Goal: Task Accomplishment & Management: Manage account settings

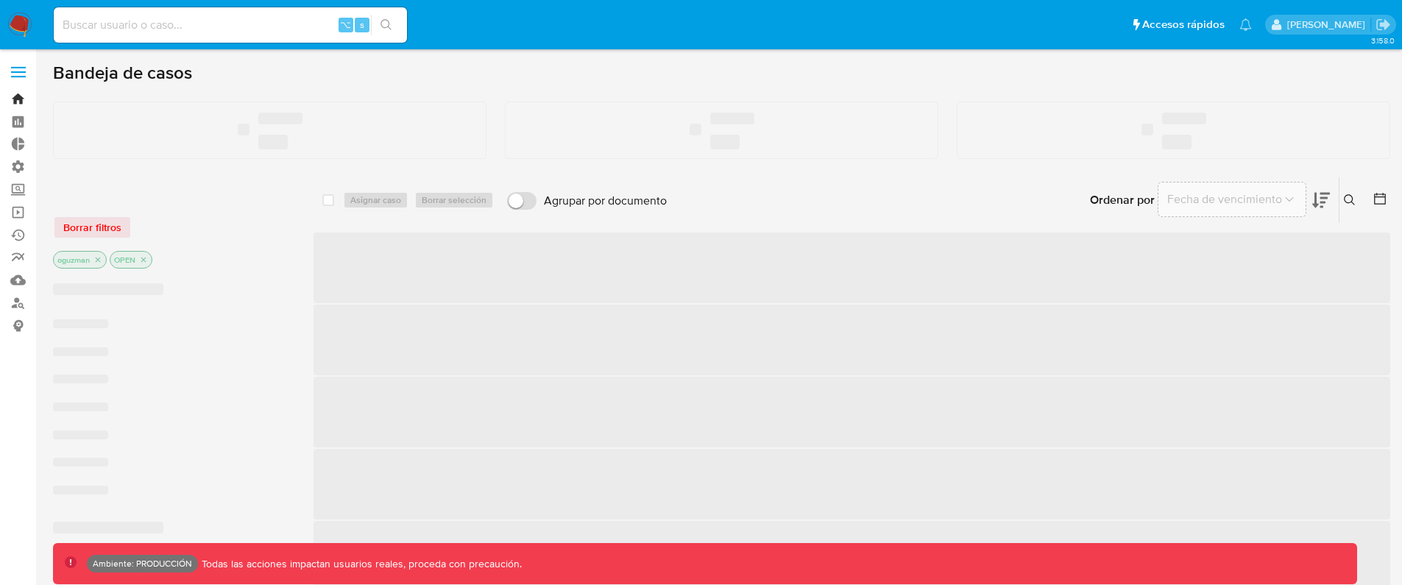
click at [18, 94] on link "Bandeja" at bounding box center [87, 99] width 175 height 23
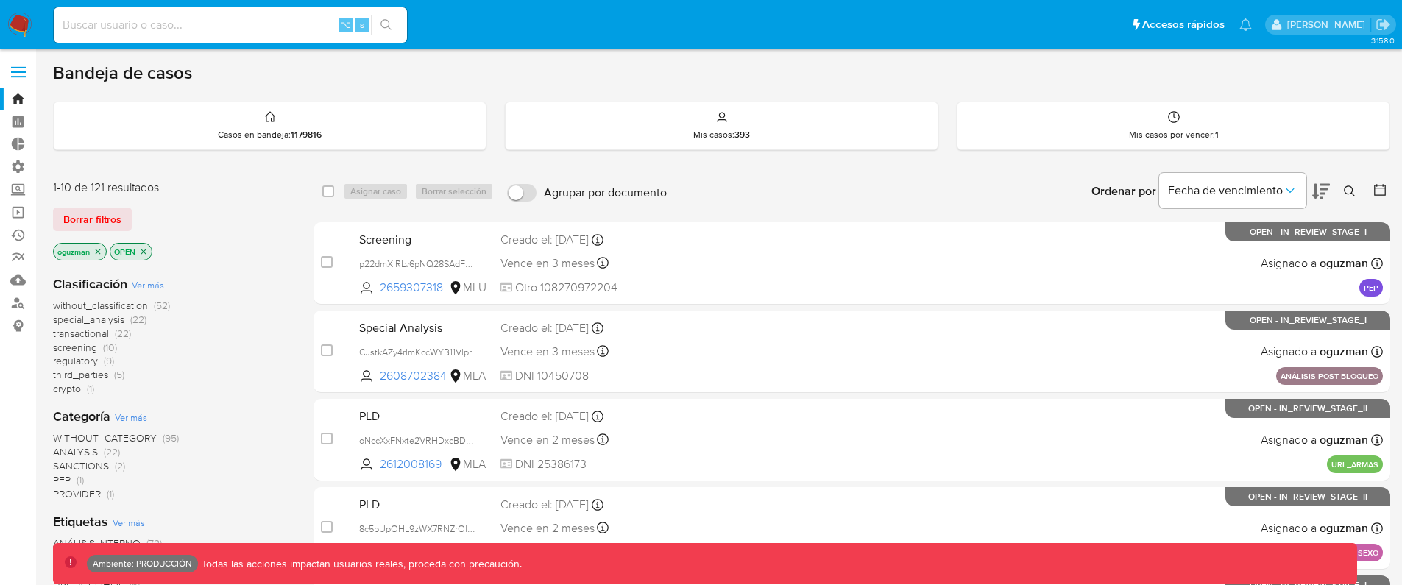
click at [21, 63] on label at bounding box center [18, 72] width 37 height 31
click at [0, 0] on input "checkbox" at bounding box center [0, 0] width 0 height 0
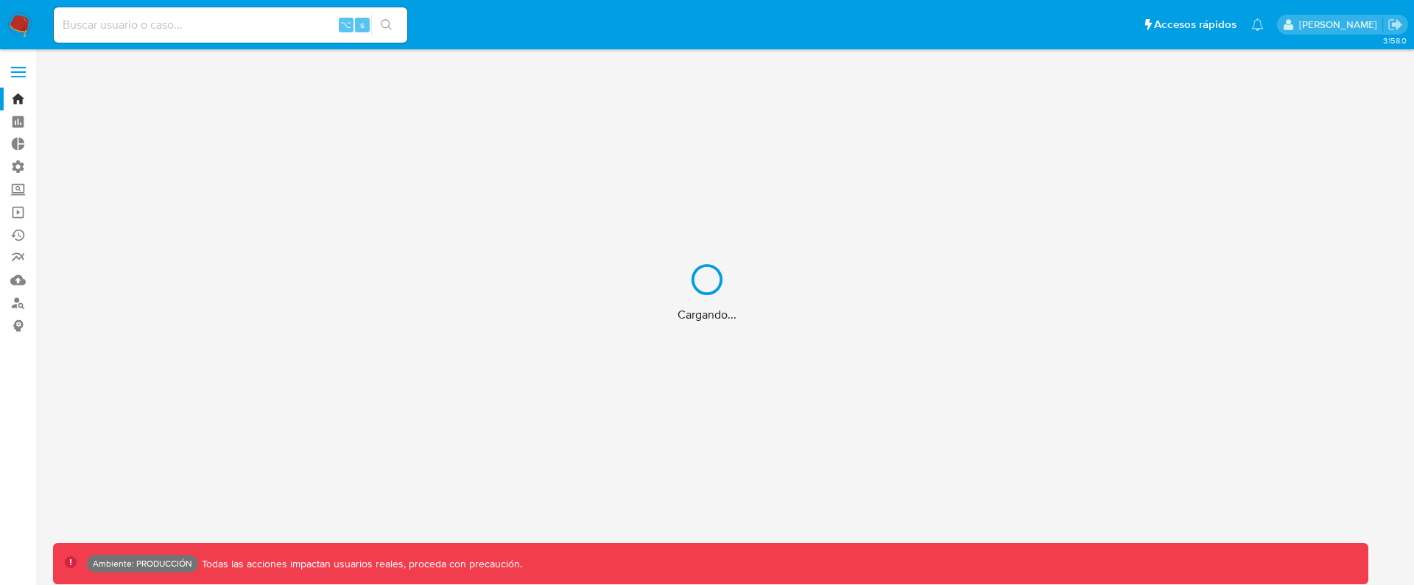
click at [27, 80] on div "Cargando..." at bounding box center [707, 292] width 1414 height 585
click at [24, 74] on div "Cargando..." at bounding box center [707, 292] width 1414 height 585
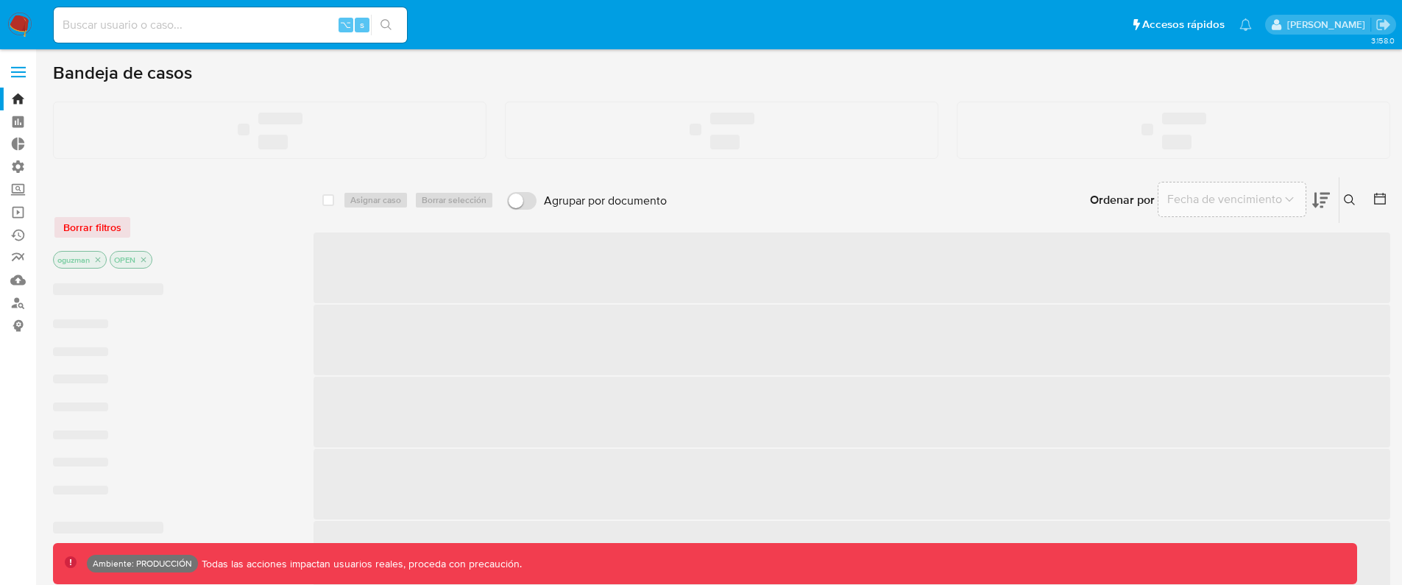
click at [18, 71] on span at bounding box center [18, 72] width 15 height 2
click at [0, 0] on input "checkbox" at bounding box center [0, 0] width 0 height 0
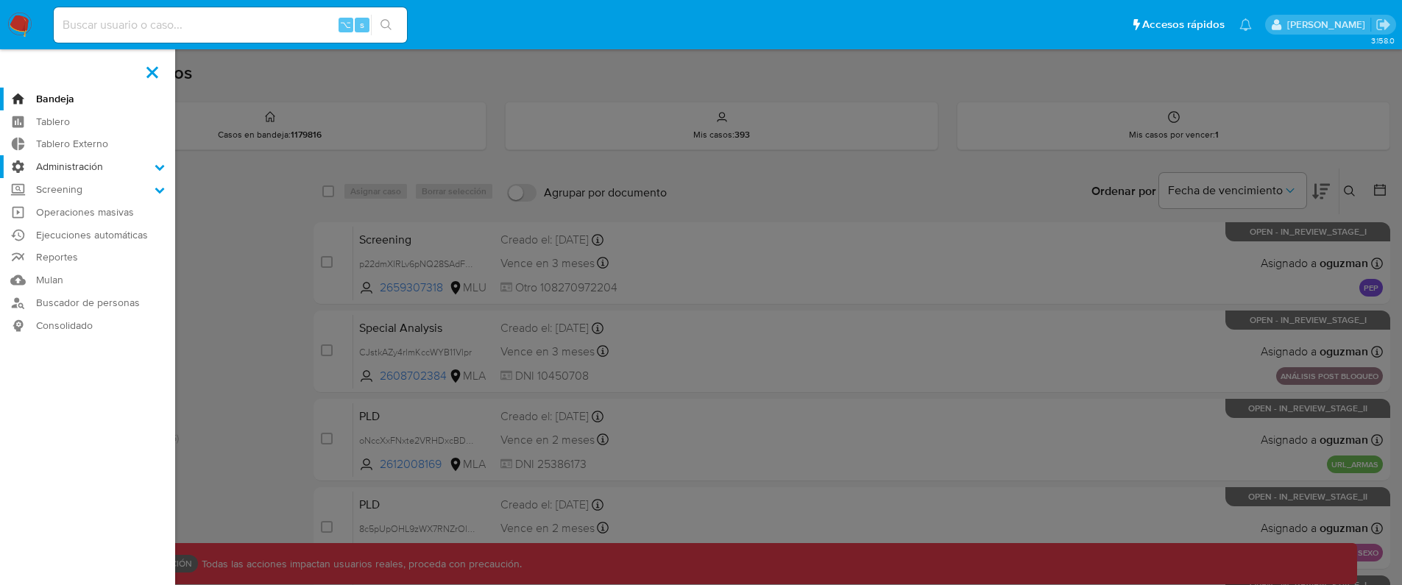
click at [119, 168] on label "Administración" at bounding box center [87, 166] width 175 height 23
click at [0, 0] on input "Administración" at bounding box center [0, 0] width 0 height 0
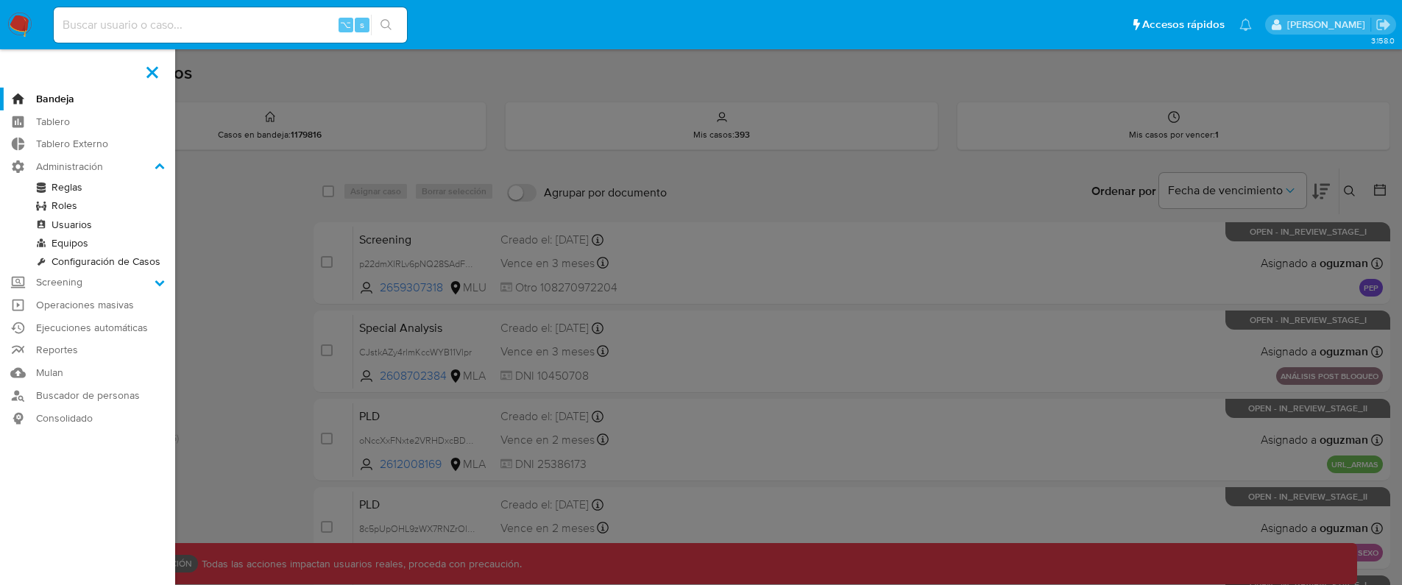
click at [69, 204] on link "Roles" at bounding box center [87, 206] width 175 height 18
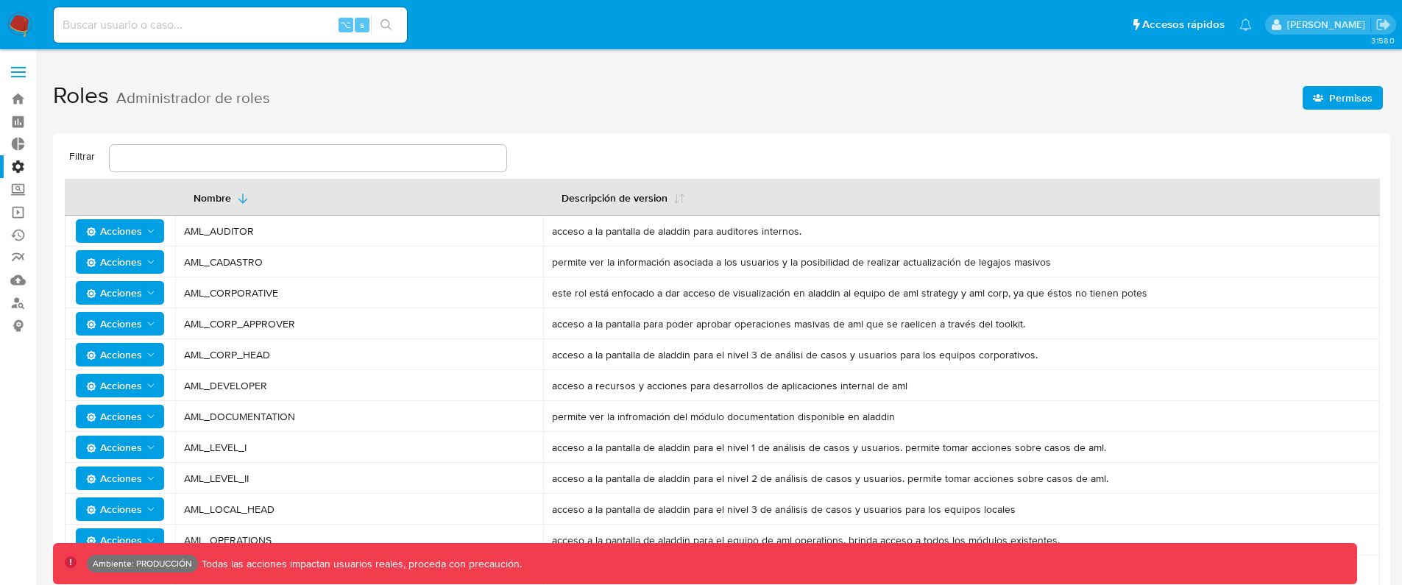
click at [1354, 100] on span "Permisos" at bounding box center [1351, 98] width 43 height 24
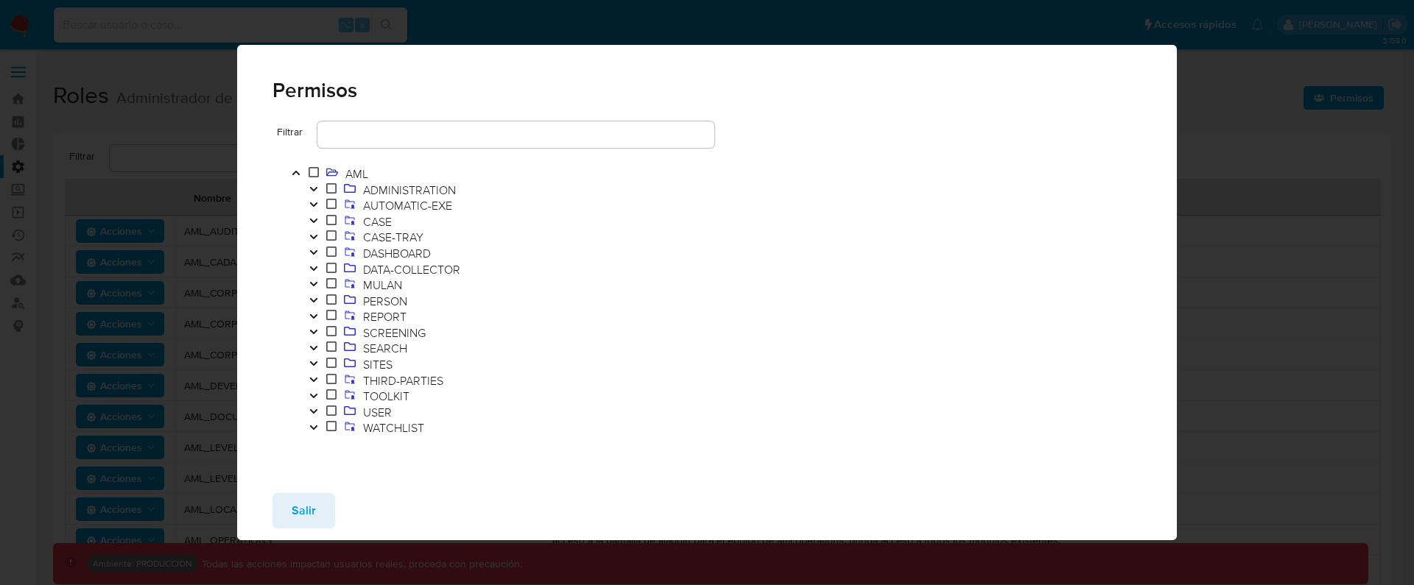
click at [326, 394] on icon at bounding box center [331, 395] width 10 height 12
click at [315, 395] on icon "Toggle" at bounding box center [312, 395] width 7 height 4
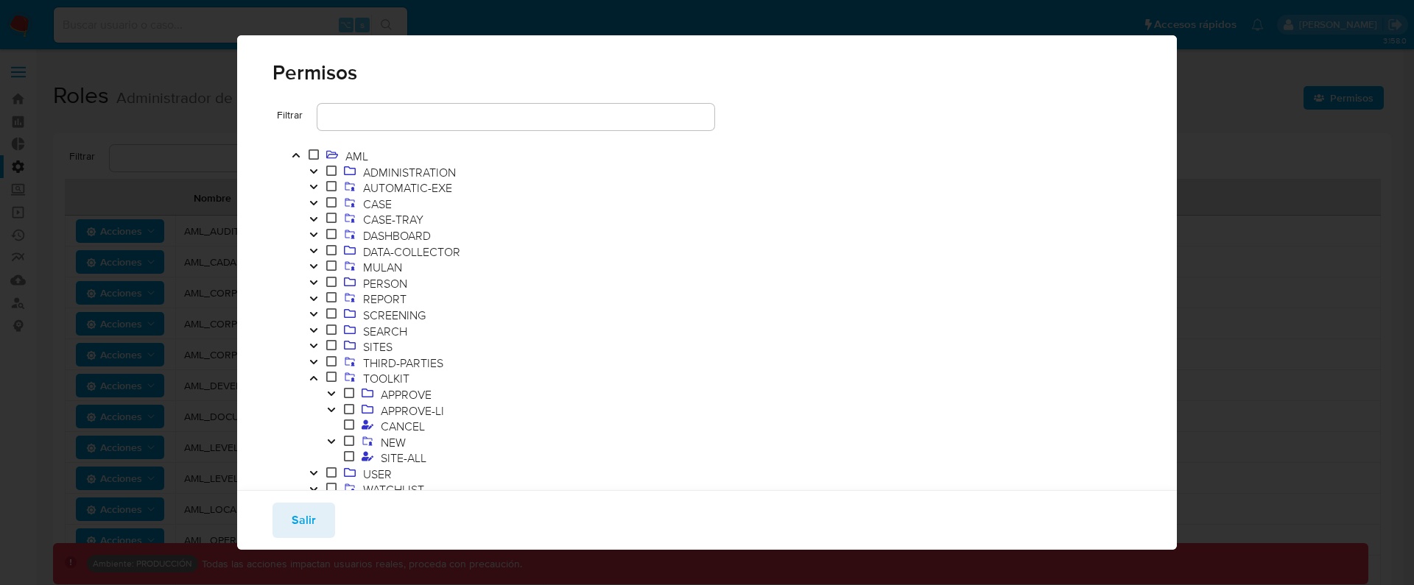
scroll to position [52, 0]
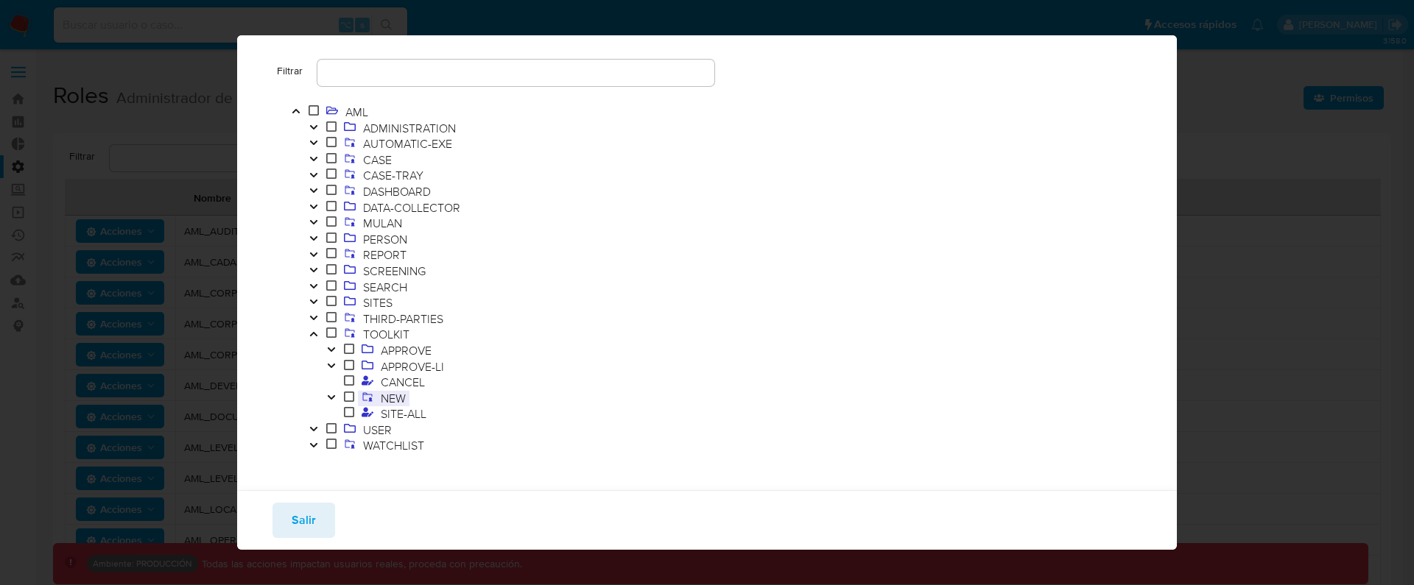
click at [409, 398] on span "NEW" at bounding box center [393, 398] width 32 height 16
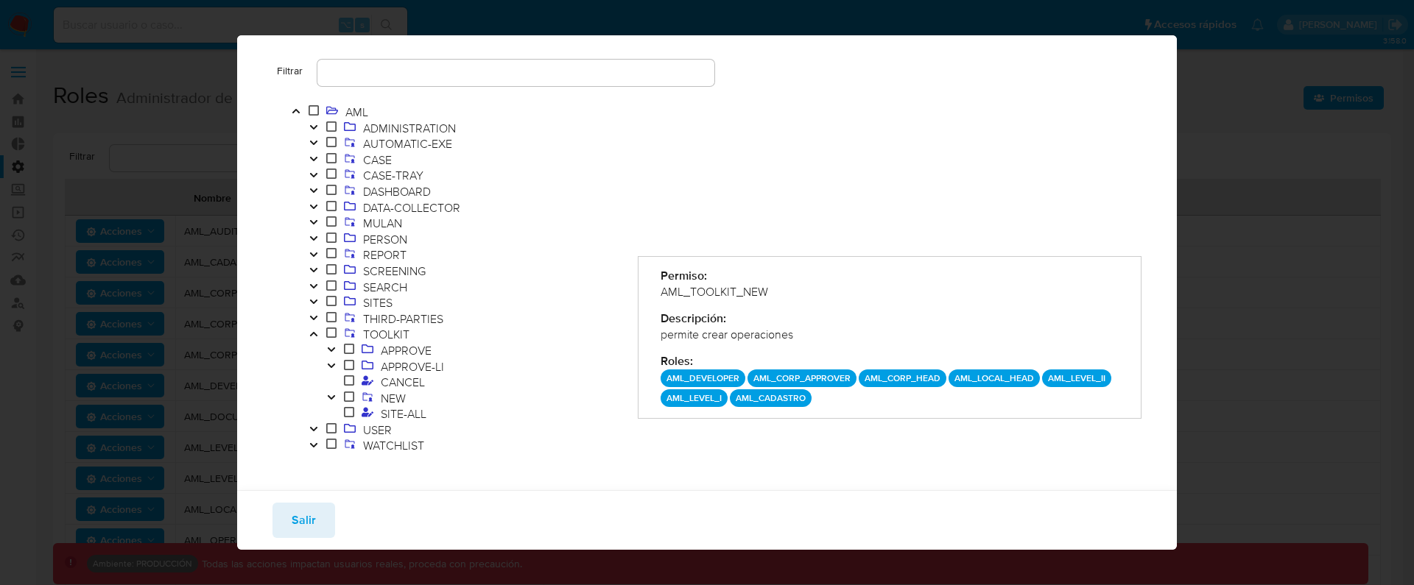
click at [335, 398] on icon "Toggle" at bounding box center [331, 397] width 10 height 9
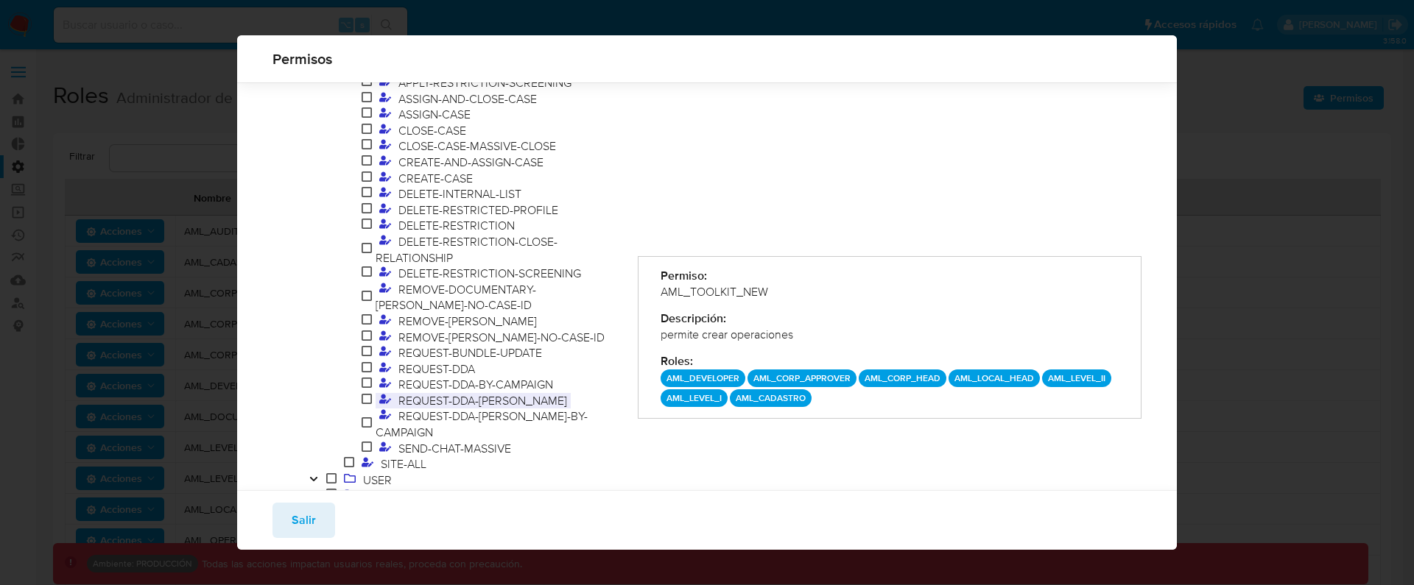
scroll to position [566, 0]
click at [445, 435] on span "SEND-CHAT-MASSIVE" at bounding box center [455, 443] width 120 height 16
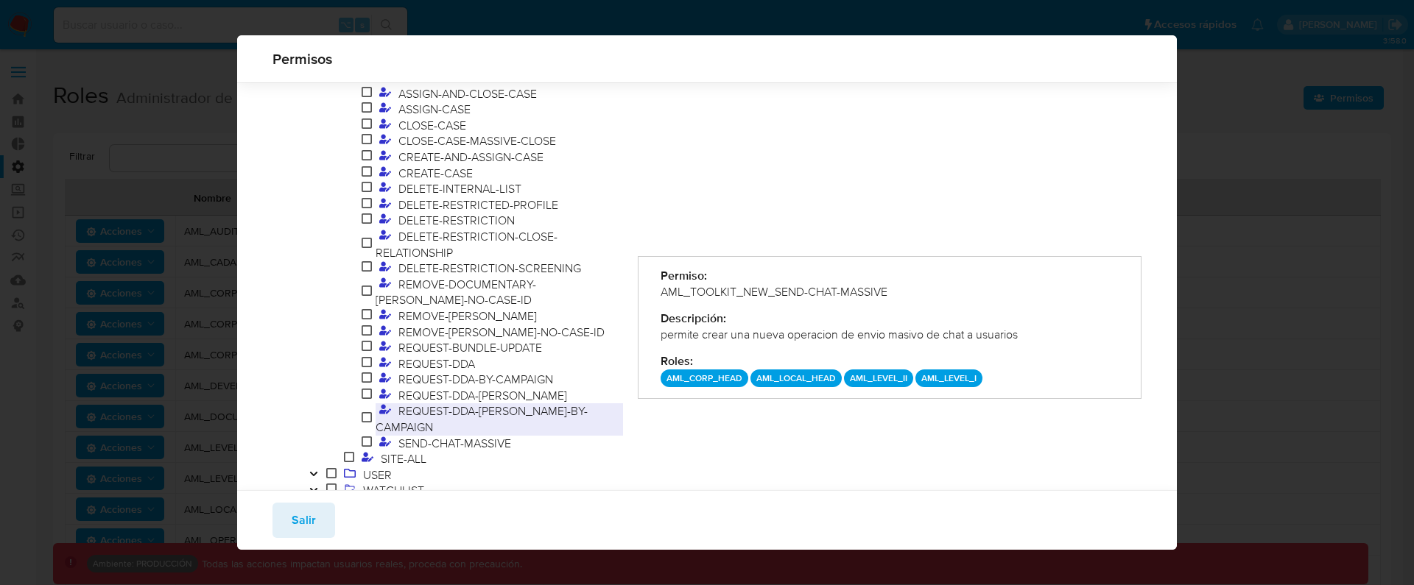
click at [452, 403] on span "REQUEST-DDA-VERDI-BY-CAMPAIGN" at bounding box center [481, 419] width 212 height 32
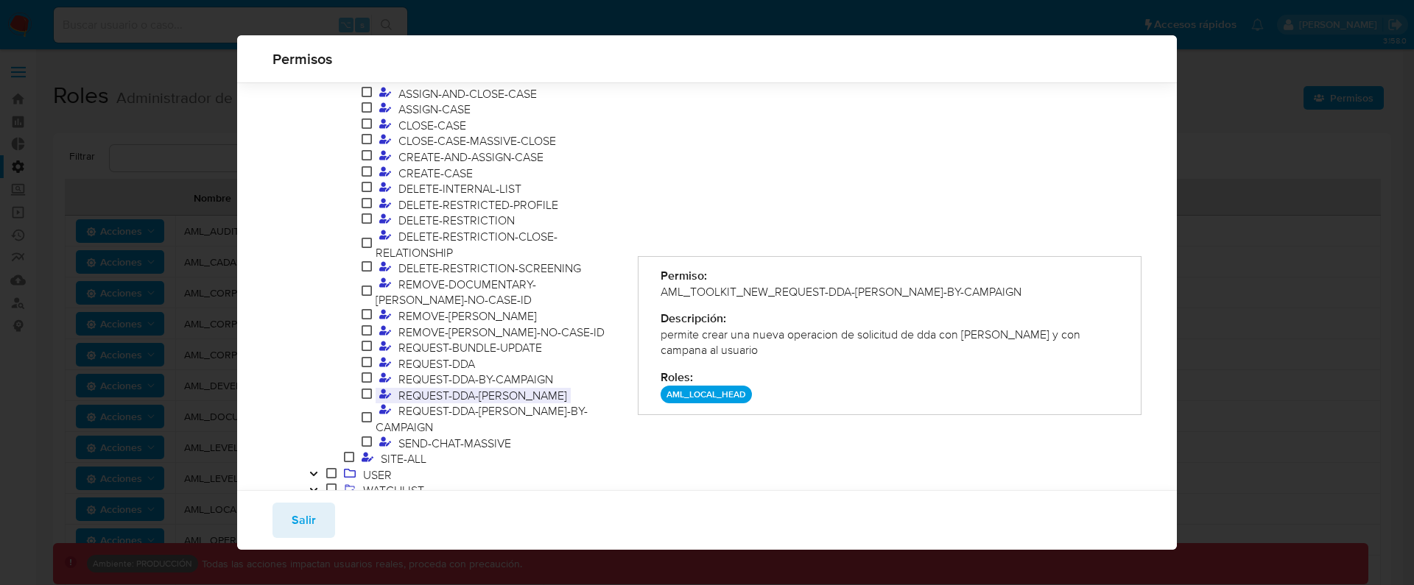
click at [448, 387] on span "REQUEST-DDA-VERDI" at bounding box center [483, 395] width 176 height 16
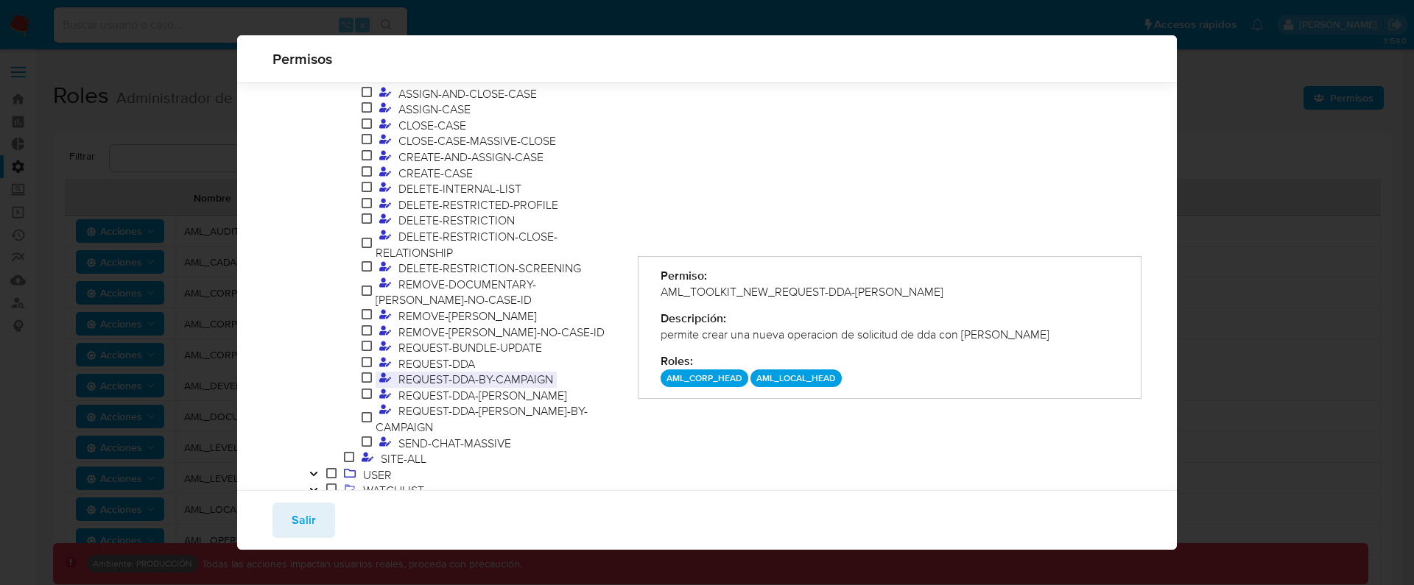
click at [450, 371] on span "REQUEST-DDA-BY-CAMPAIGN" at bounding box center [476, 379] width 162 height 16
click at [445, 356] on span "REQUEST-DDA" at bounding box center [437, 364] width 84 height 16
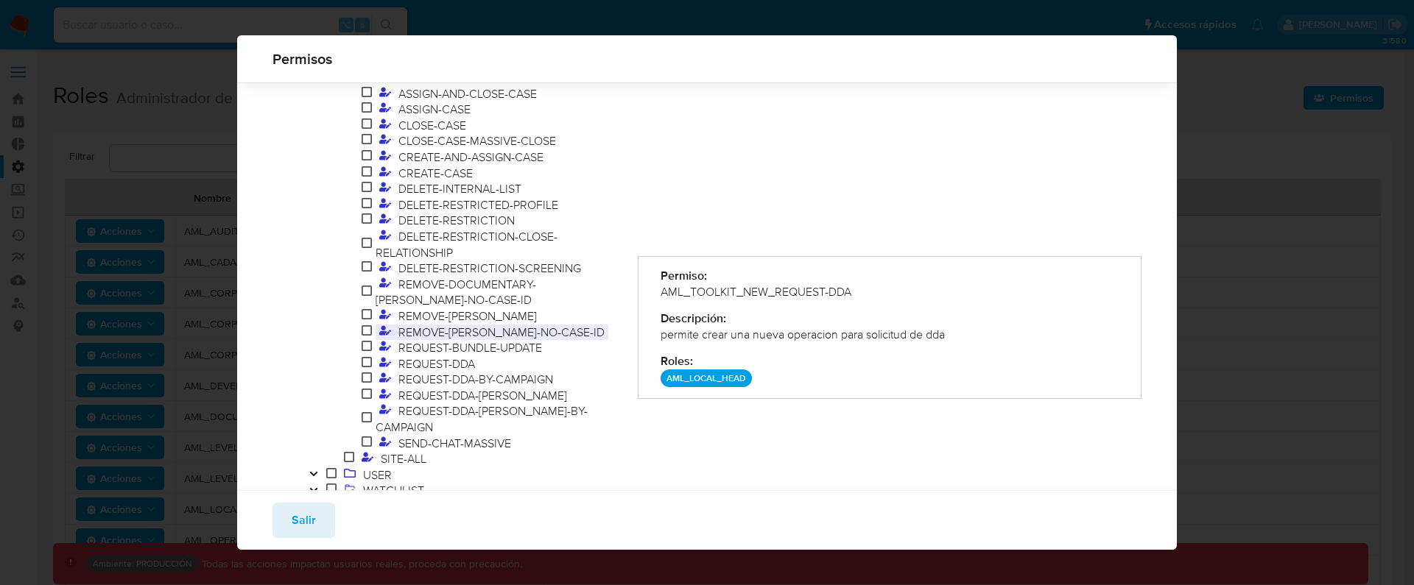
drag, startPoint x: 454, startPoint y: 333, endPoint x: 459, endPoint y: 322, distance: 11.5
click at [454, 339] on span "REQUEST-BUNDLE-UPDATE" at bounding box center [470, 347] width 151 height 16
click at [461, 324] on span "REMOVE-MARK-NO-CASE-ID" at bounding box center [502, 332] width 214 height 16
click at [455, 308] on span "REMOVE-MARK" at bounding box center [468, 316] width 146 height 16
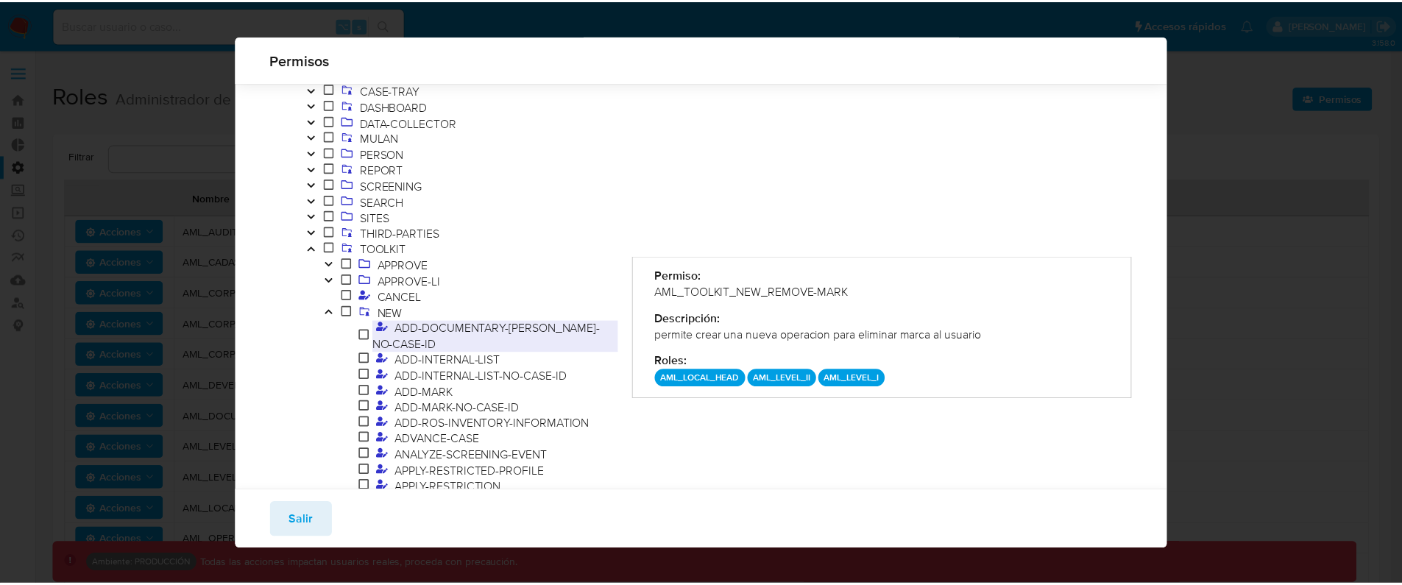
scroll to position [109, 0]
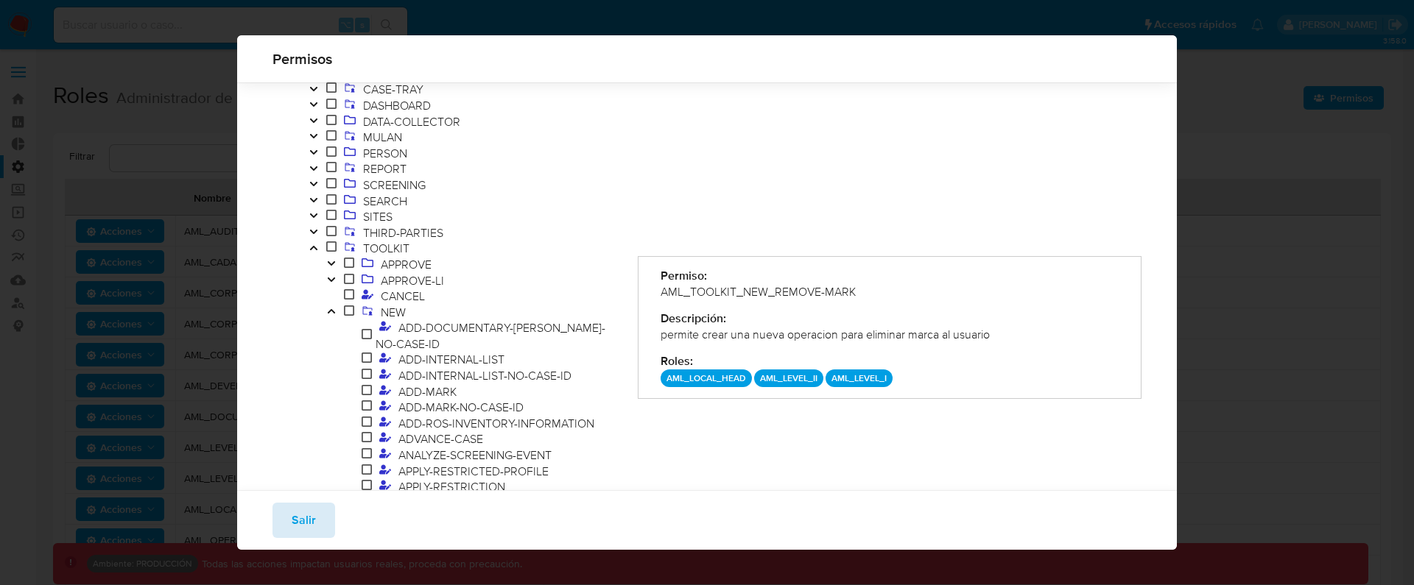
click at [314, 530] on button "Salir" at bounding box center [303, 520] width 63 height 35
